Goal: Transaction & Acquisition: Obtain resource

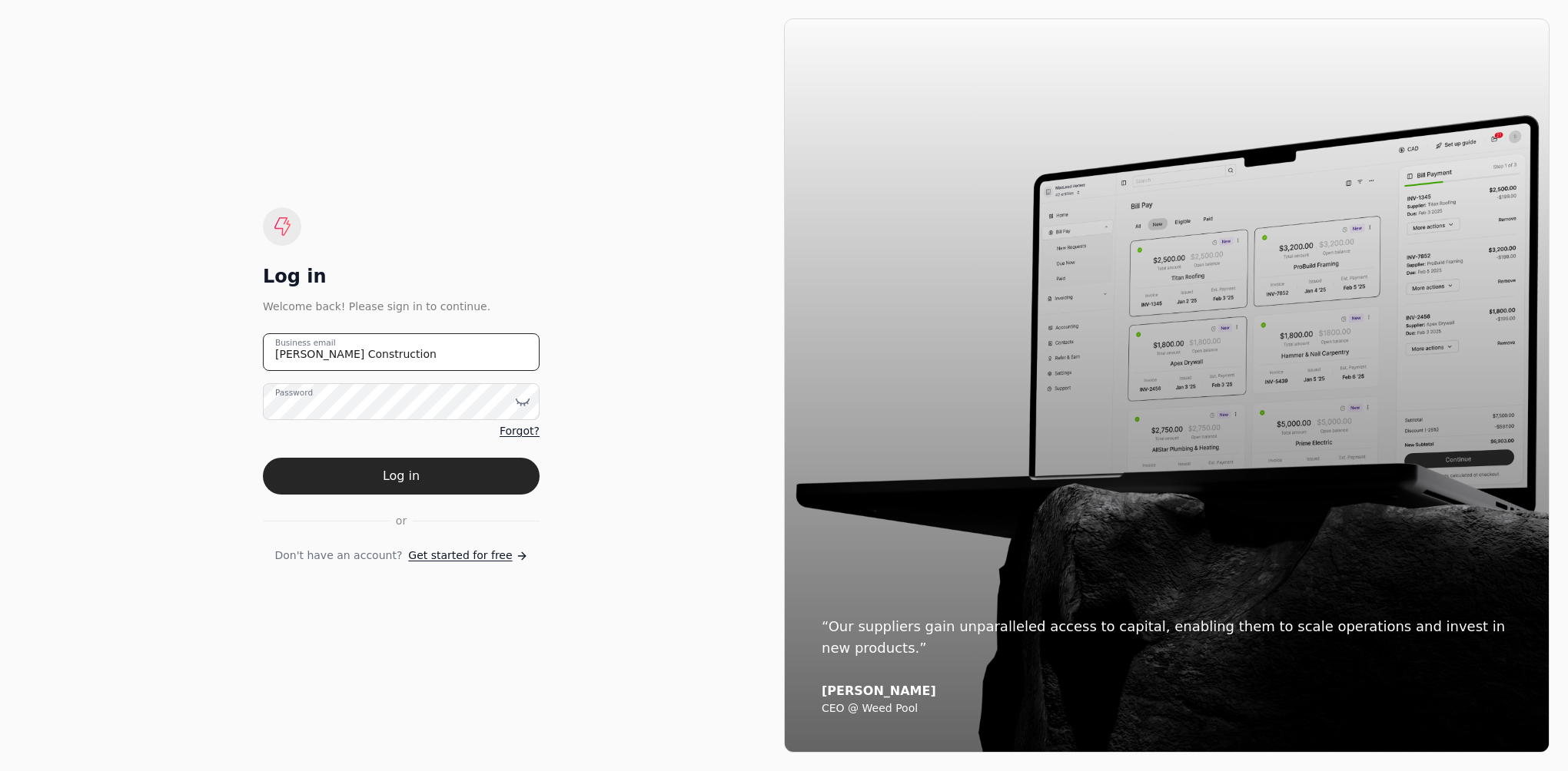
click at [384, 350] on email "[PERSON_NAME] Construction" at bounding box center [401, 352] width 277 height 38
type email "J"
type email "[EMAIL_ADDRESS][PERSON_NAME][DOMAIN_NAME]"
click at [523, 406] on icon at bounding box center [522, 402] width 15 height 15
click at [403, 470] on button "Log in" at bounding box center [401, 477] width 277 height 37
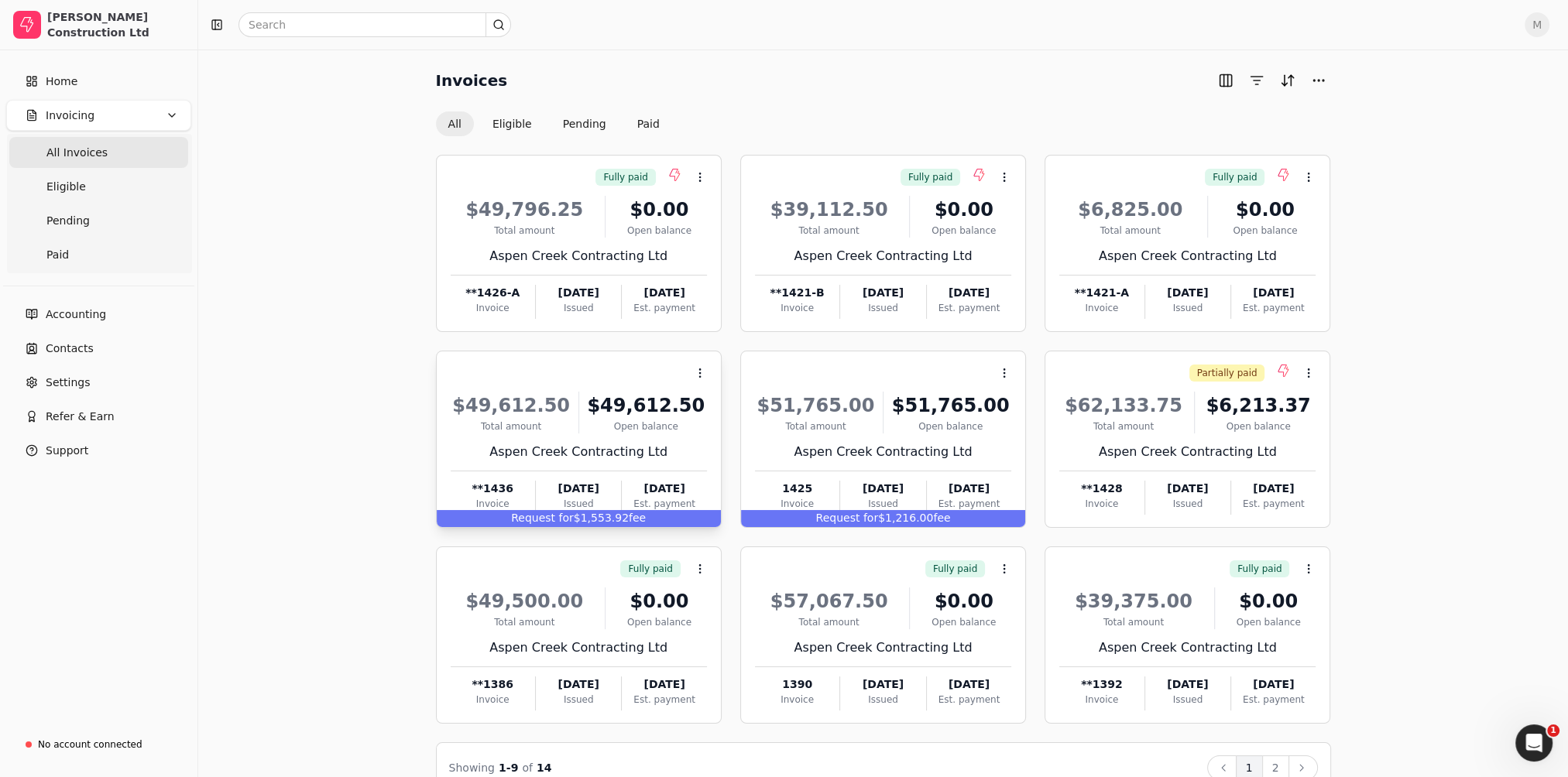
click at [584, 519] on div "Request for $1,553.92 fee" at bounding box center [579, 519] width 284 height 17
click at [716, 406] on span "Open" at bounding box center [723, 410] width 28 height 16
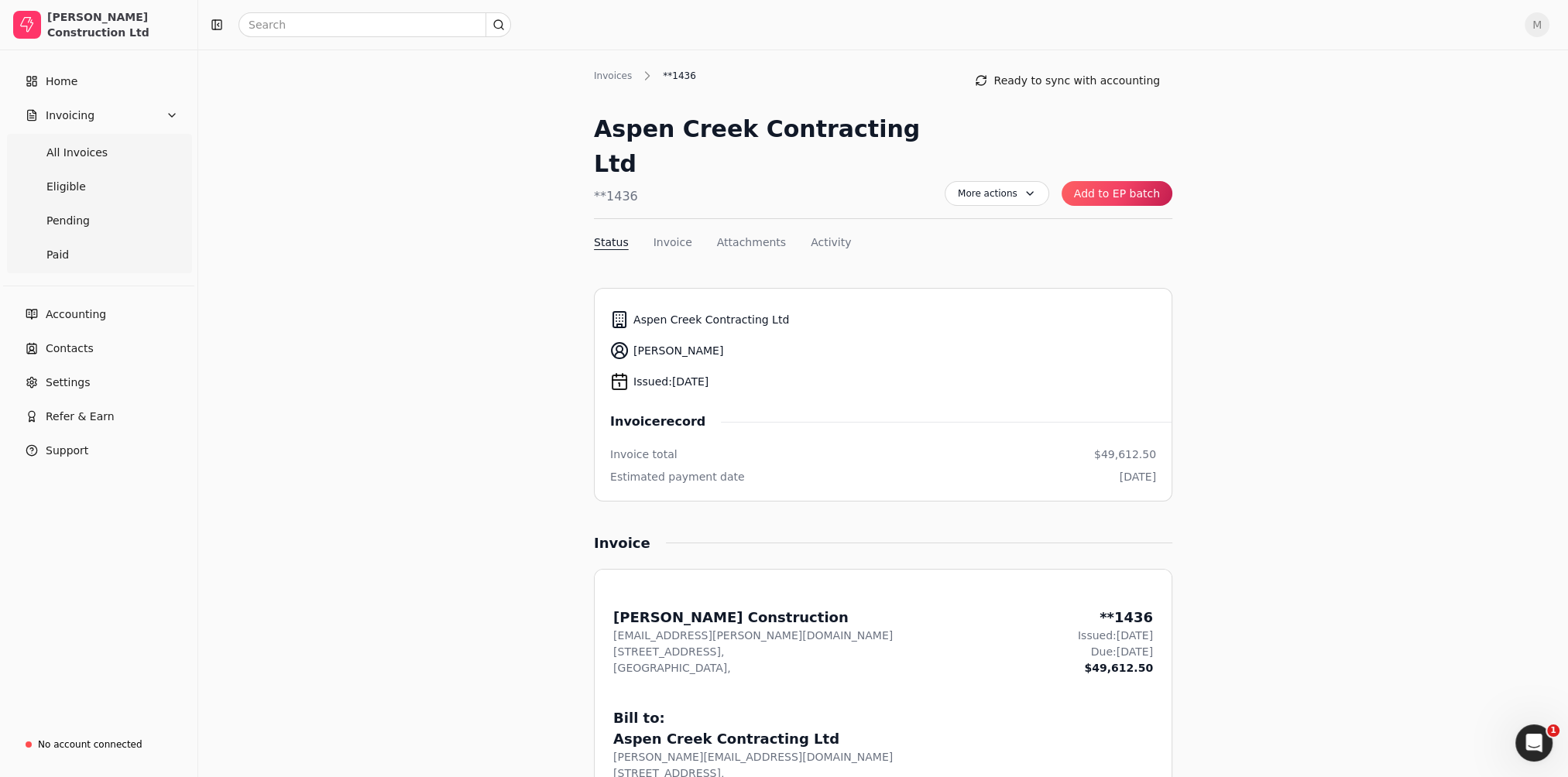
click at [1125, 181] on button "Add to EP batch" at bounding box center [1117, 193] width 111 height 24
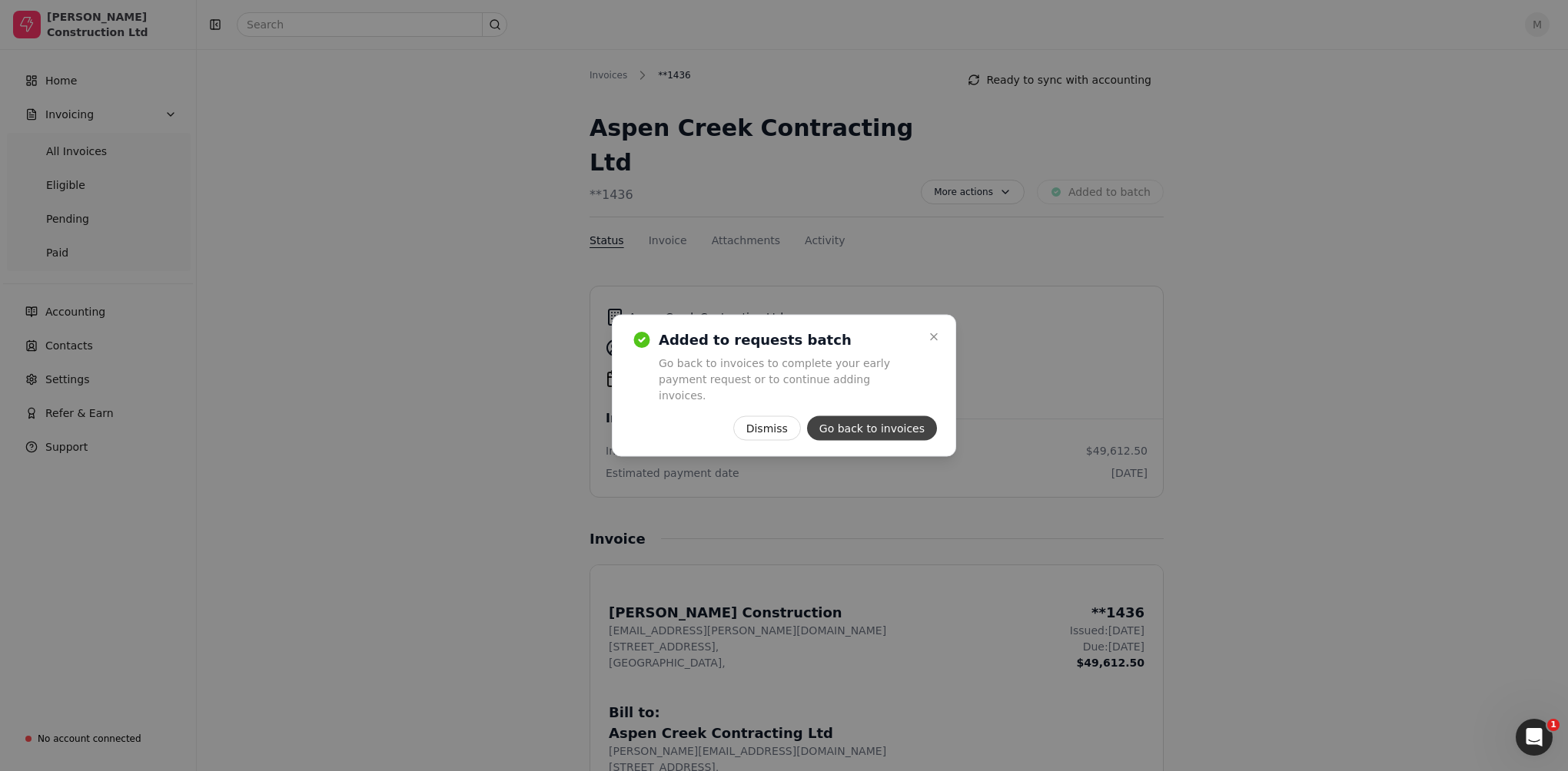
click at [869, 421] on button "Go back to invoices" at bounding box center [872, 428] width 130 height 24
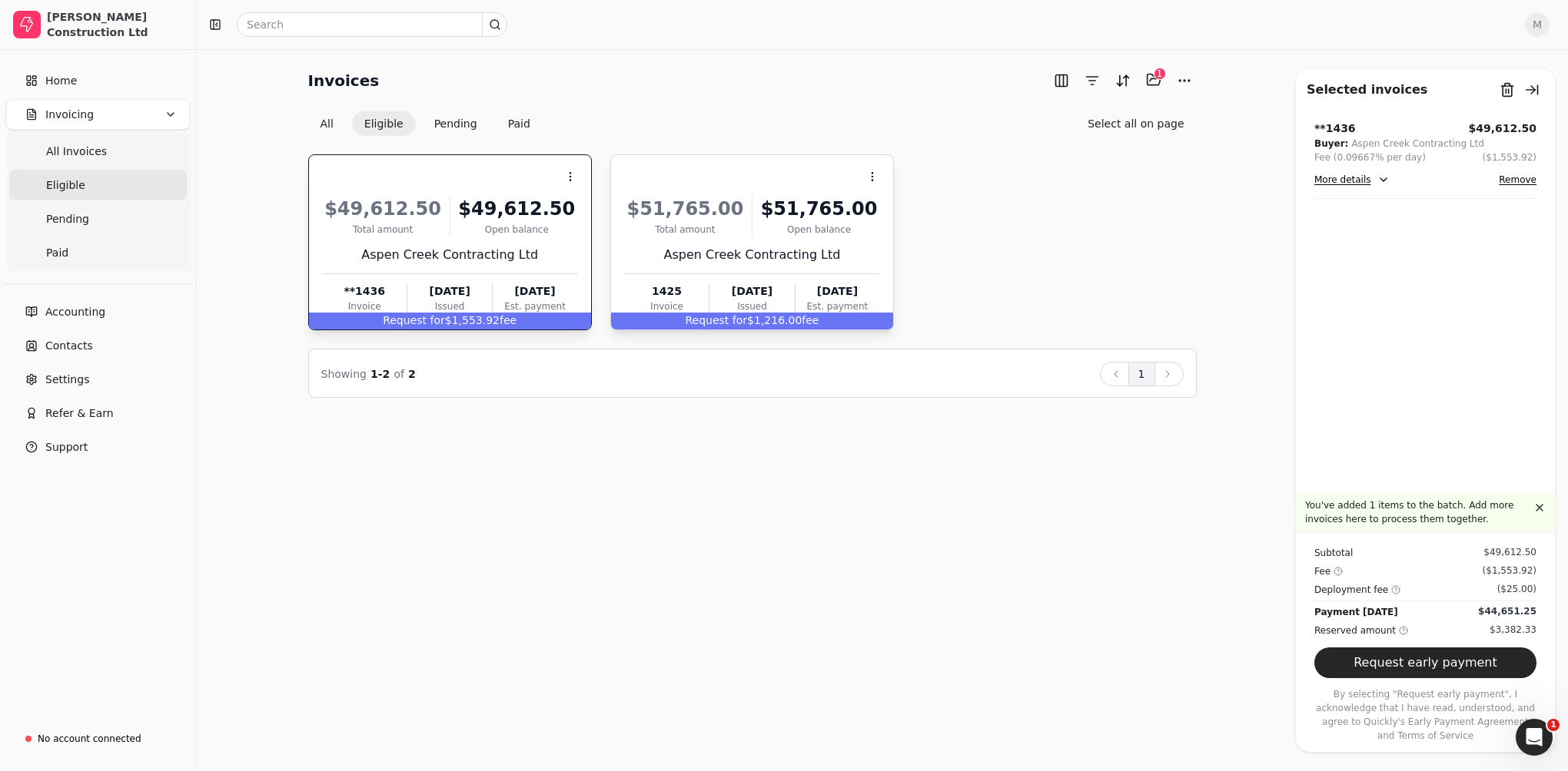
click at [776, 319] on div "Request for $1,216.00 fee" at bounding box center [752, 321] width 282 height 17
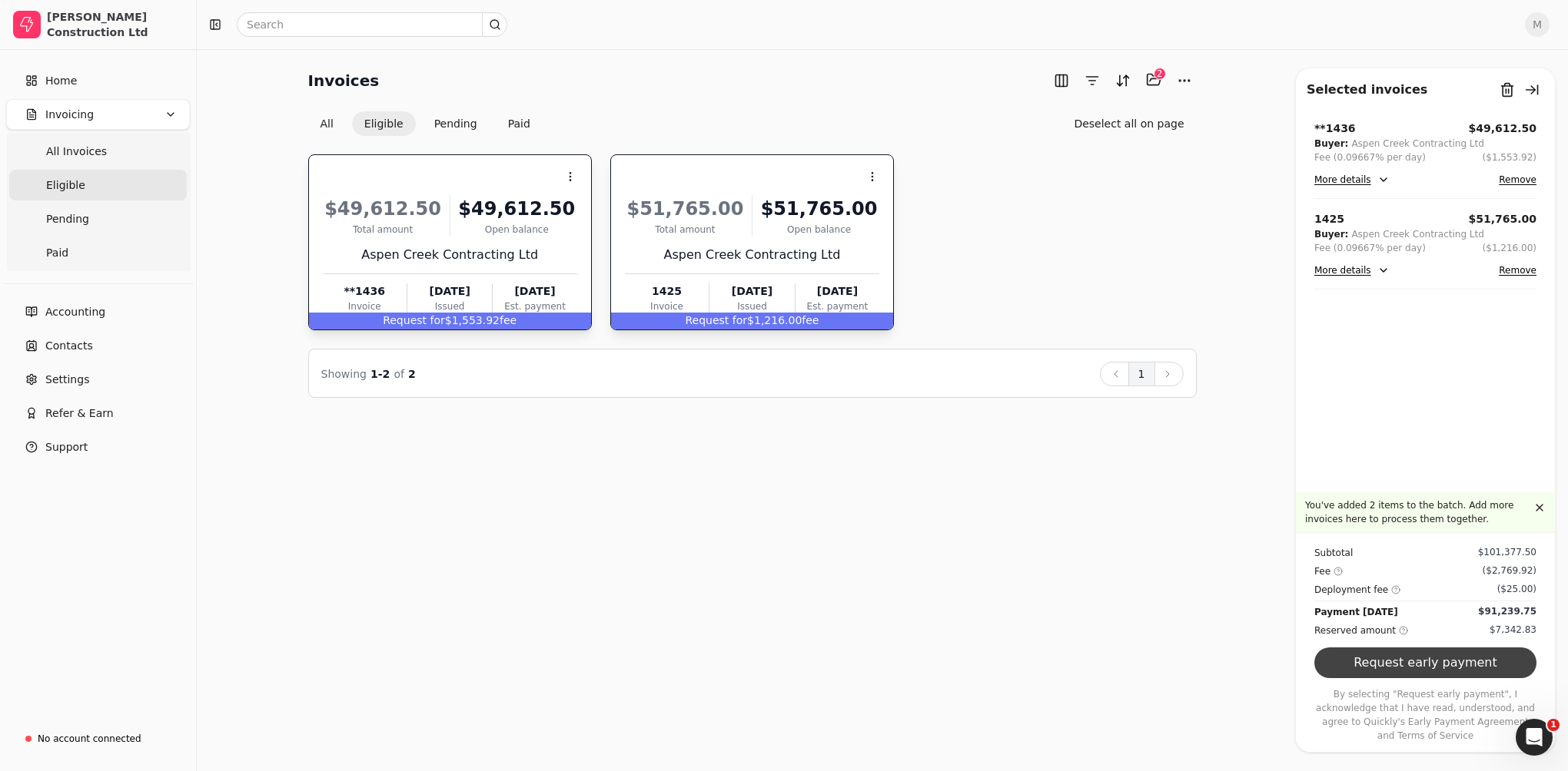
click at [1436, 678] on button "Request early payment" at bounding box center [1425, 663] width 222 height 31
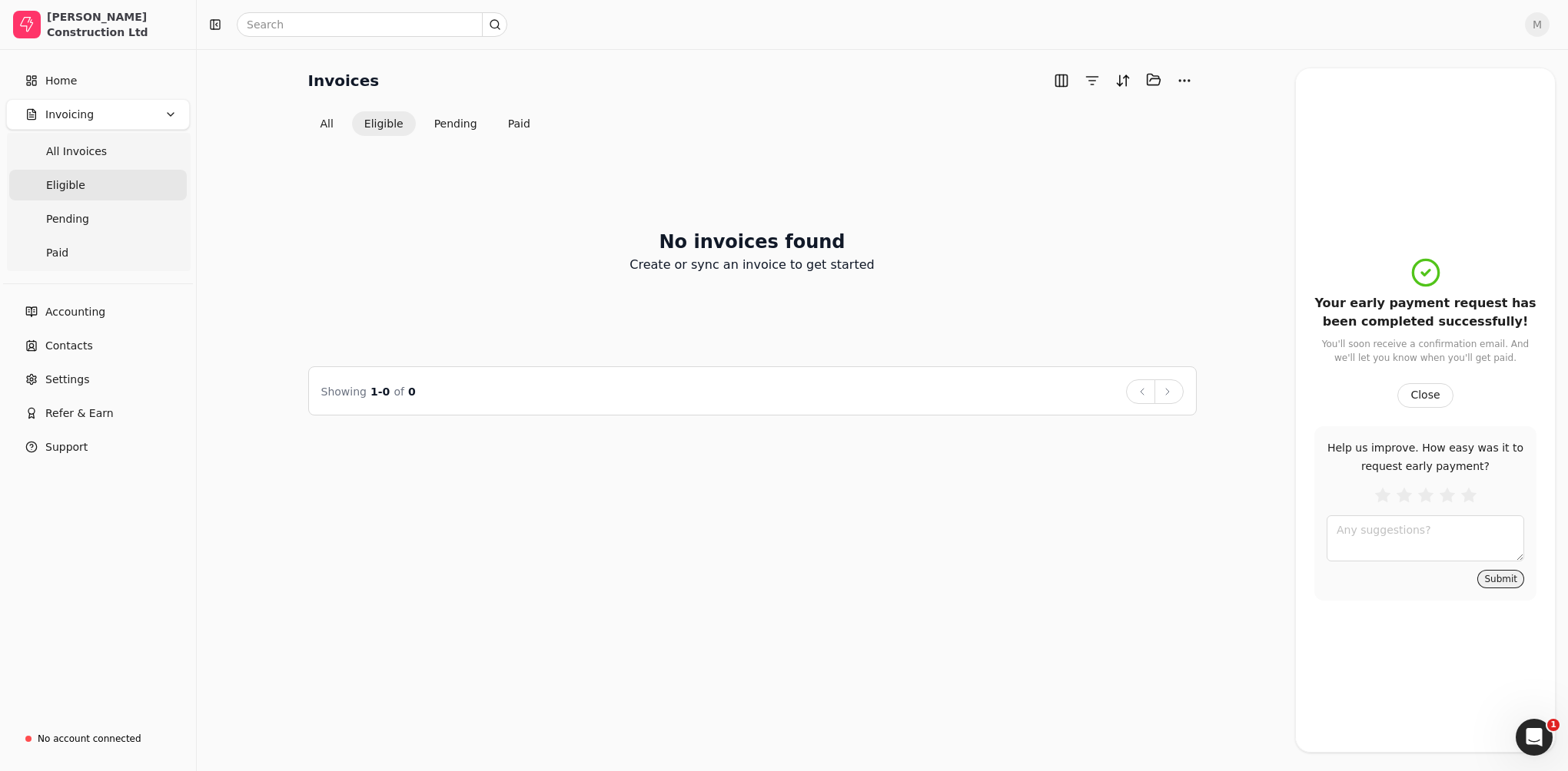
click at [1501, 580] on button "Submit" at bounding box center [1501, 579] width 47 height 19
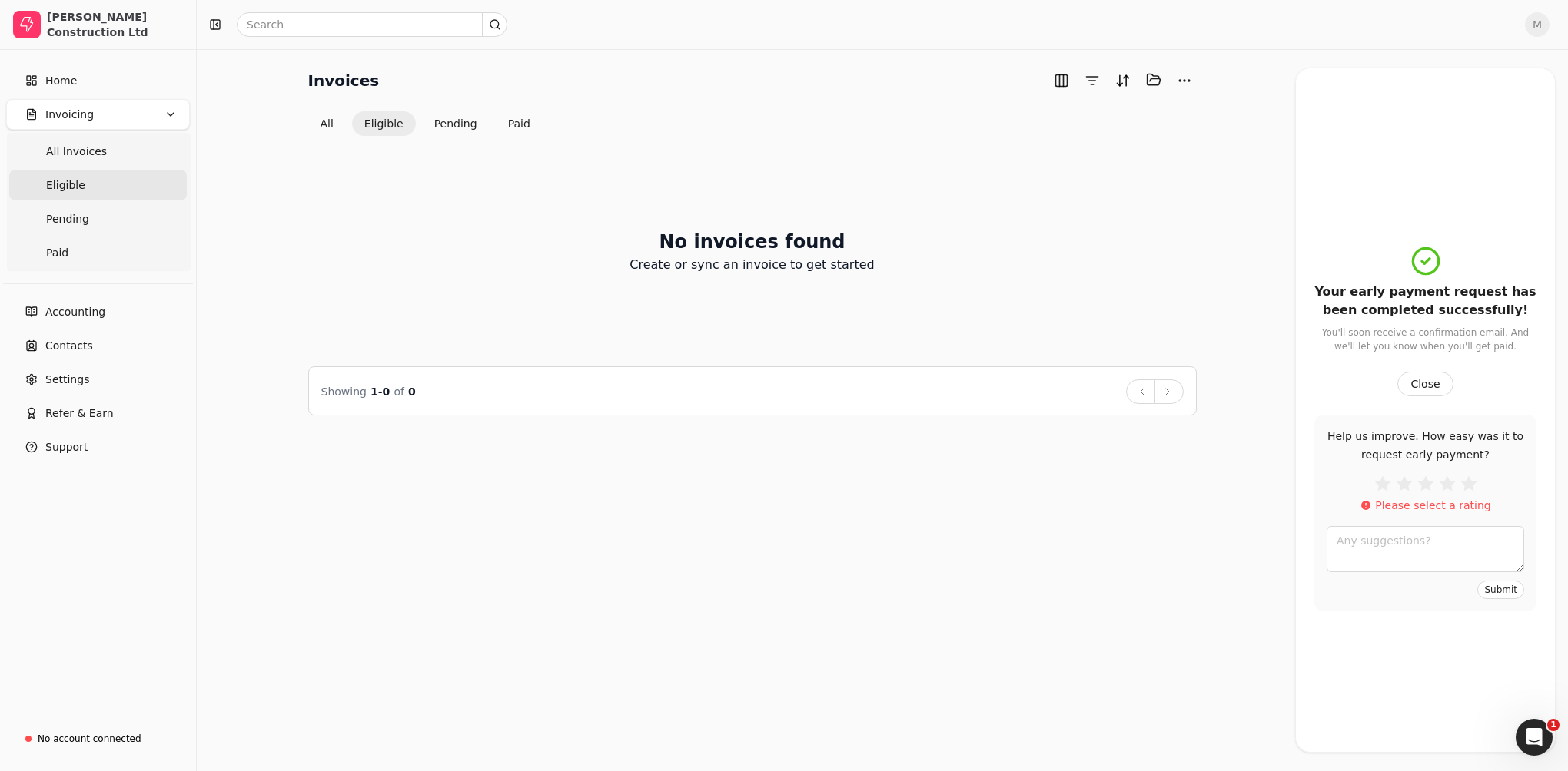
click at [1507, 498] on div "Please select a rating" at bounding box center [1425, 495] width 198 height 38
click at [1493, 398] on div "Your early payment request has been completed successfully! You'll soon receive…" at bounding box center [1425, 428] width 259 height 665
click at [1290, 665] on div "Invoices Selected items: 0 All Eligible Pending Paid No invoices found Create o…" at bounding box center [882, 410] width 1371 height 722
click at [1417, 377] on button "Close" at bounding box center [1425, 384] width 56 height 24
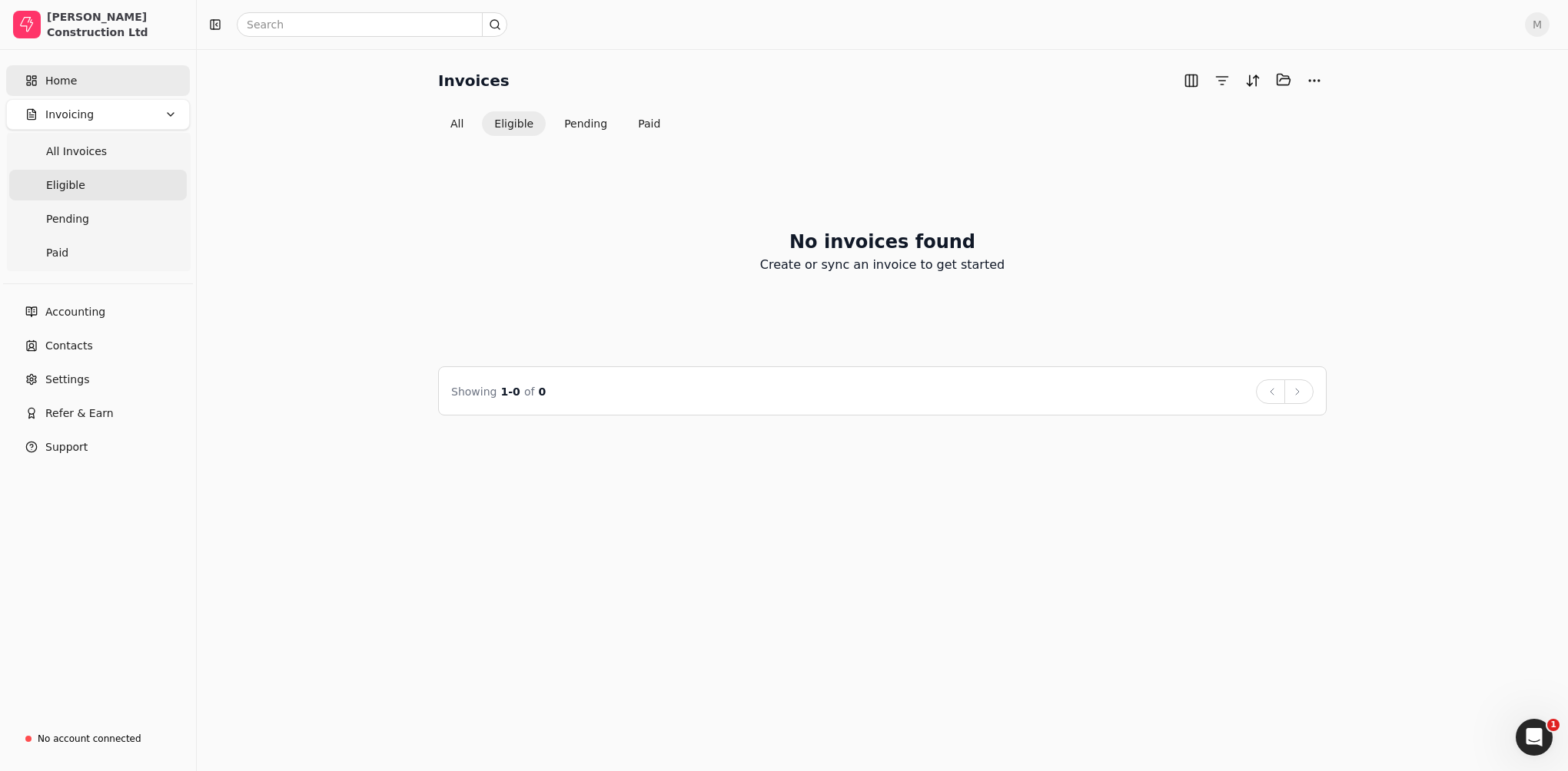
click at [76, 83] on link "Home" at bounding box center [98, 81] width 184 height 31
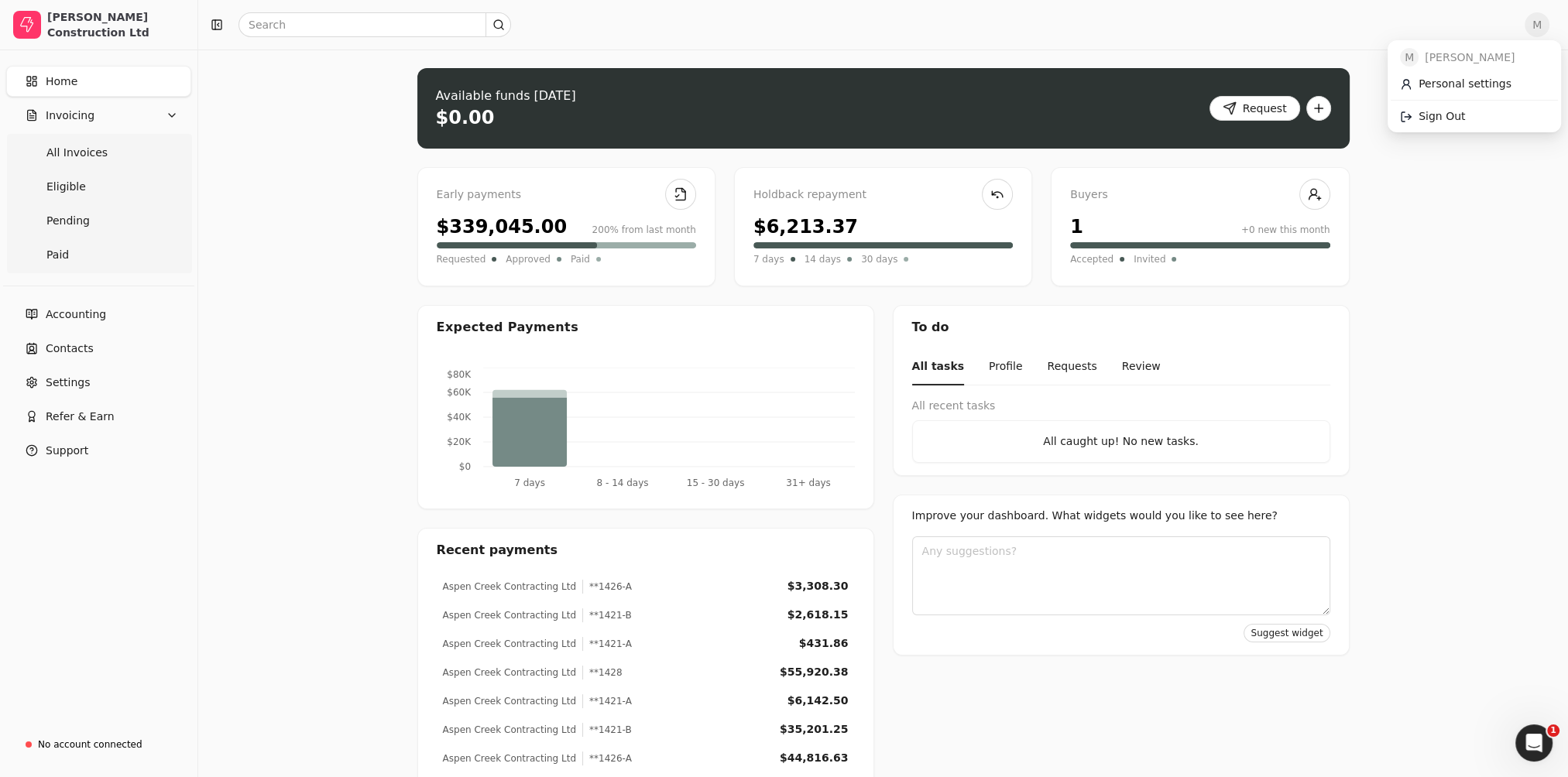
click at [1548, 24] on span "M" at bounding box center [1536, 24] width 24 height 24
click at [1459, 118] on span "Sign Out" at bounding box center [1441, 116] width 46 height 16
